Goal: Task Accomplishment & Management: Check status

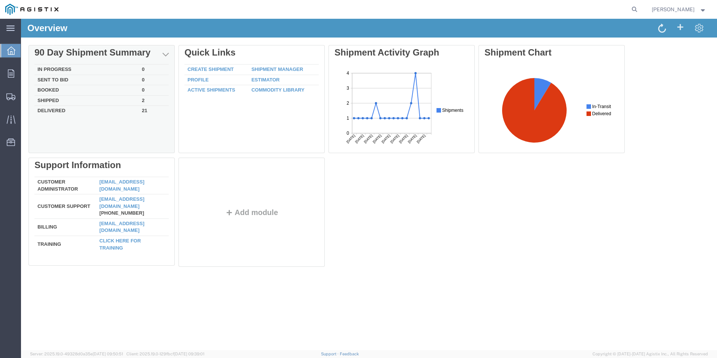
click at [63, 67] on td "In Progress" at bounding box center [87, 70] width 104 height 11
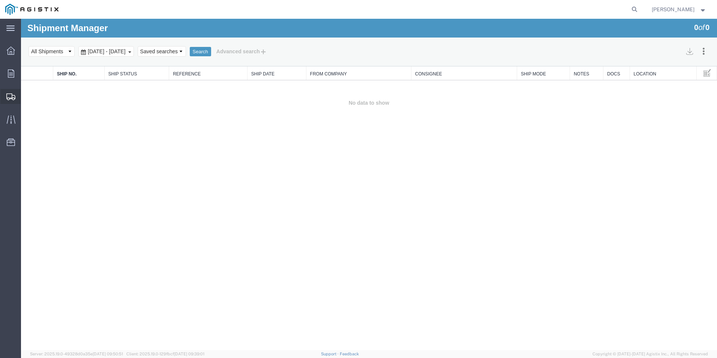
click at [11, 95] on icon at bounding box center [10, 96] width 9 height 7
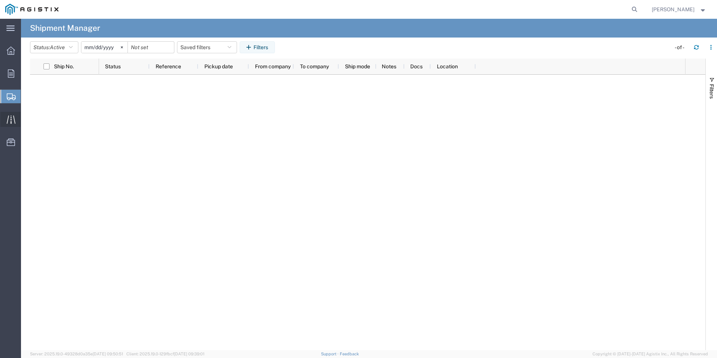
click at [9, 118] on icon at bounding box center [11, 119] width 9 height 9
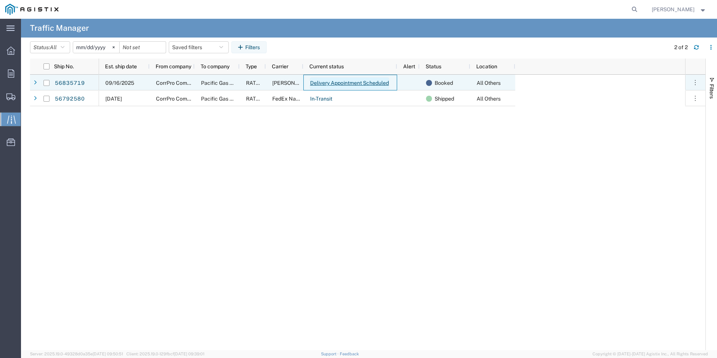
click at [341, 81] on link "Delivery Appointment Scheduled" at bounding box center [350, 83] width 80 height 12
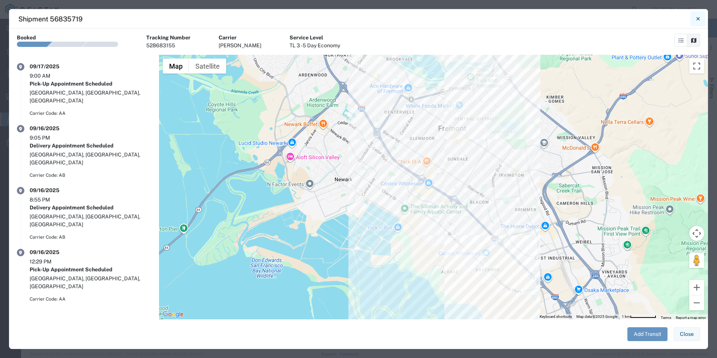
click at [700, 17] on button "Close" at bounding box center [698, 18] width 15 height 15
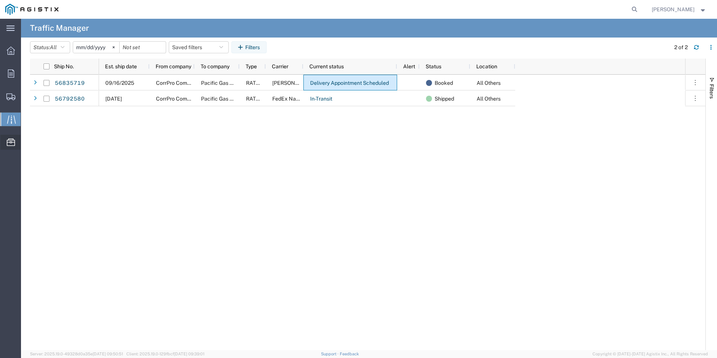
click at [0, 0] on span "Documents" at bounding box center [0, 0] width 0 height 0
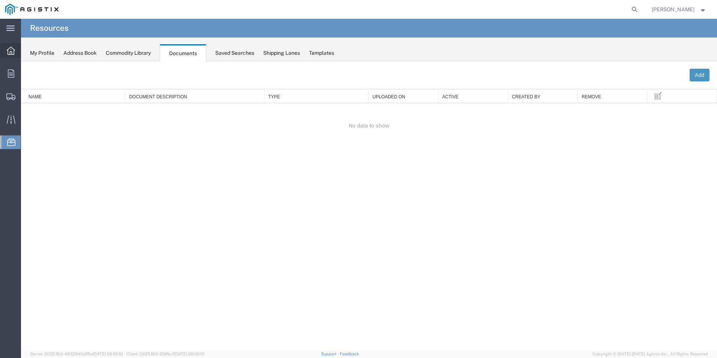
click at [11, 49] on icon at bounding box center [11, 51] width 8 height 8
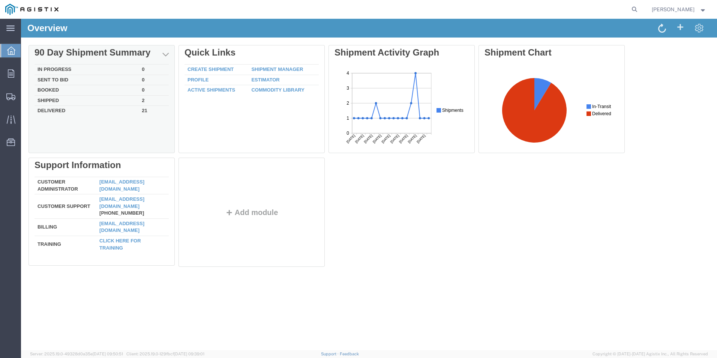
click at [49, 89] on td "Booked" at bounding box center [87, 90] width 104 height 11
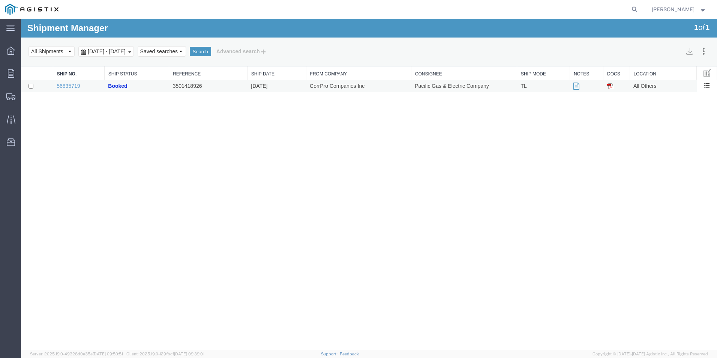
click at [611, 88] on img at bounding box center [610, 86] width 6 height 6
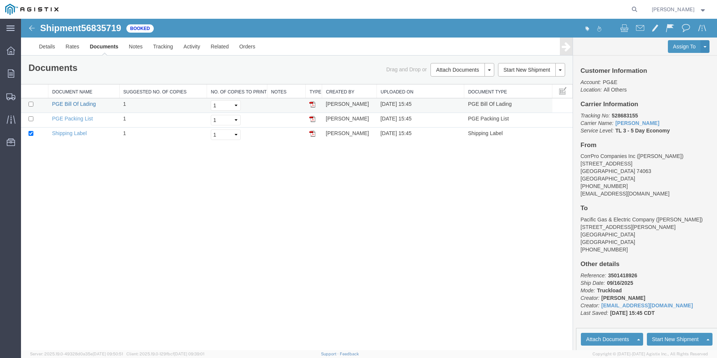
click at [67, 104] on link "PGE Bill Of Lading" at bounding box center [74, 104] width 44 height 6
click at [69, 132] on link "Shipping Label" at bounding box center [69, 133] width 35 height 6
